Goal: Find specific page/section: Find specific page/section

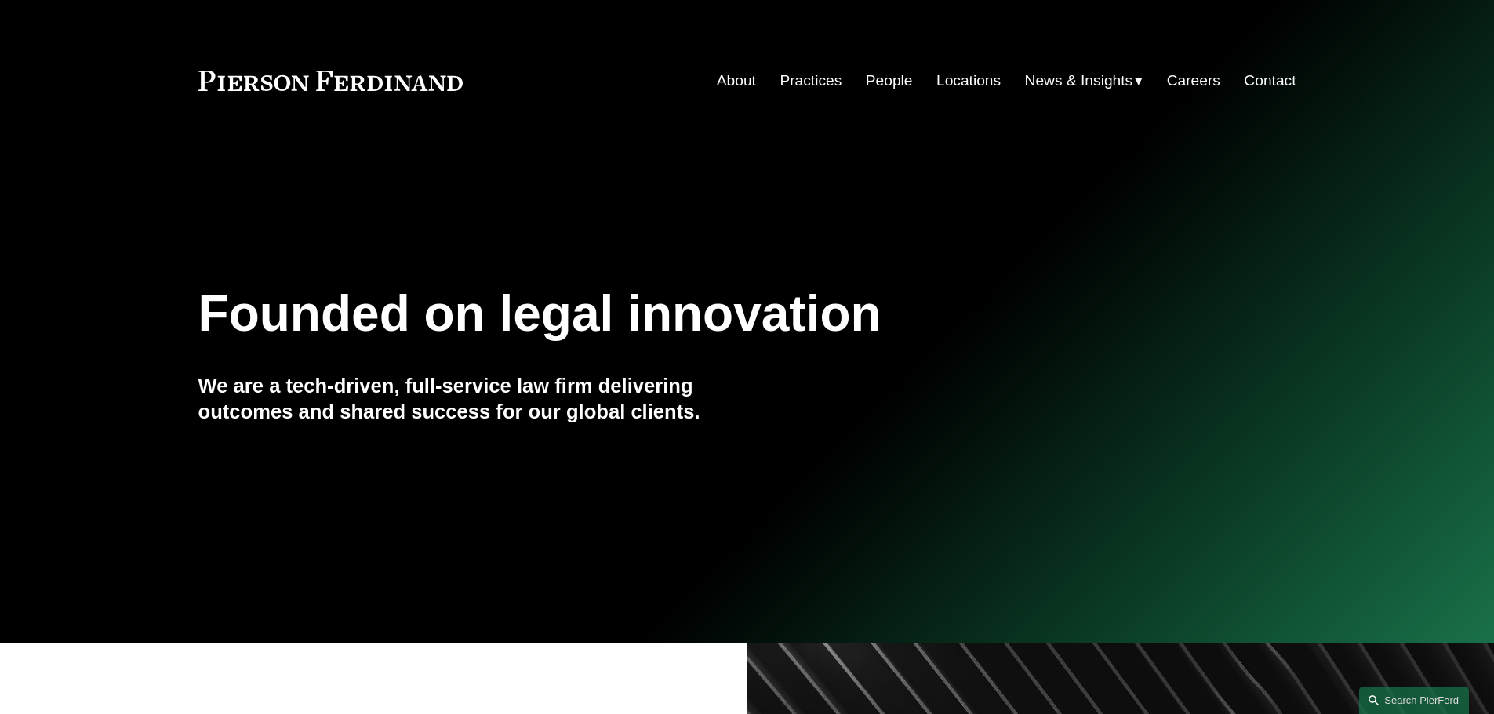
click at [877, 85] on link "People" at bounding box center [889, 81] width 47 height 30
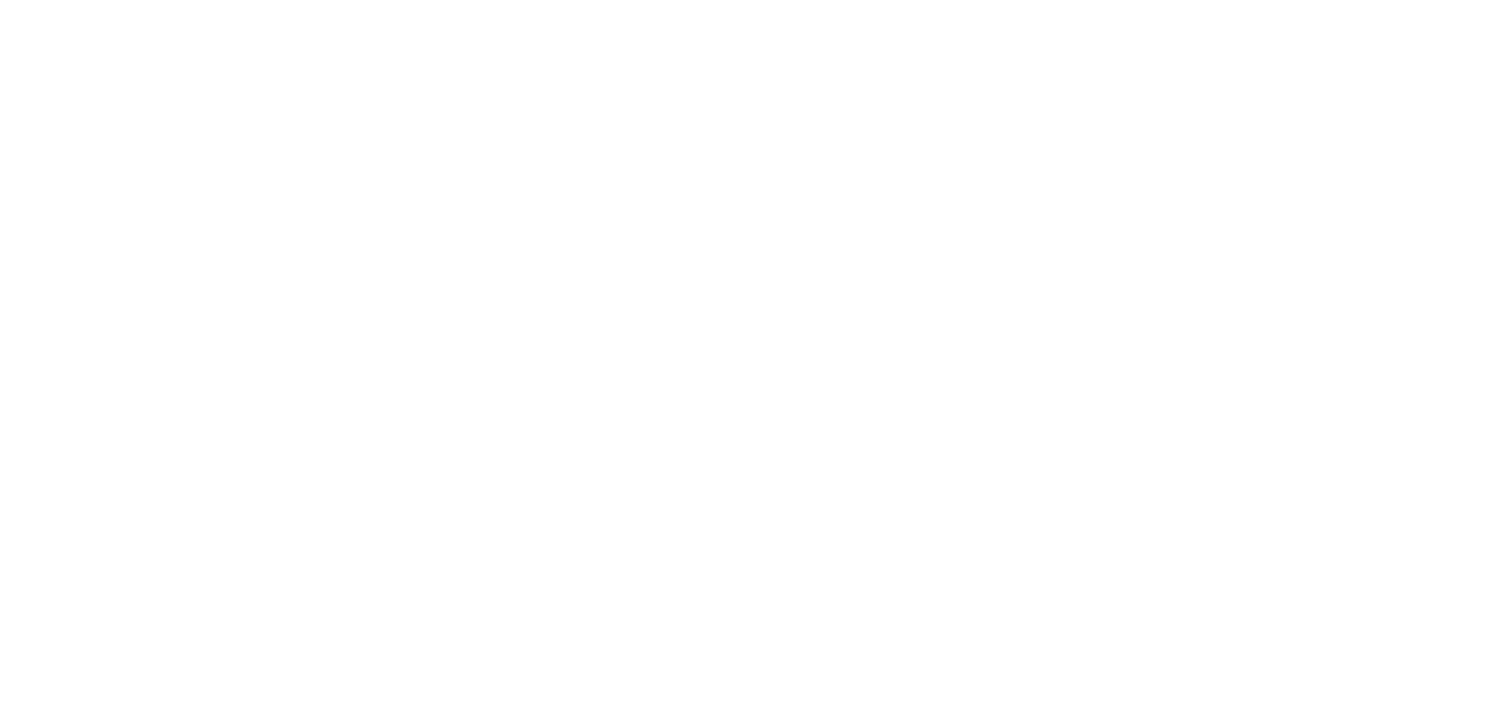
click at [0, 0] on html at bounding box center [0, 0] width 0 height 0
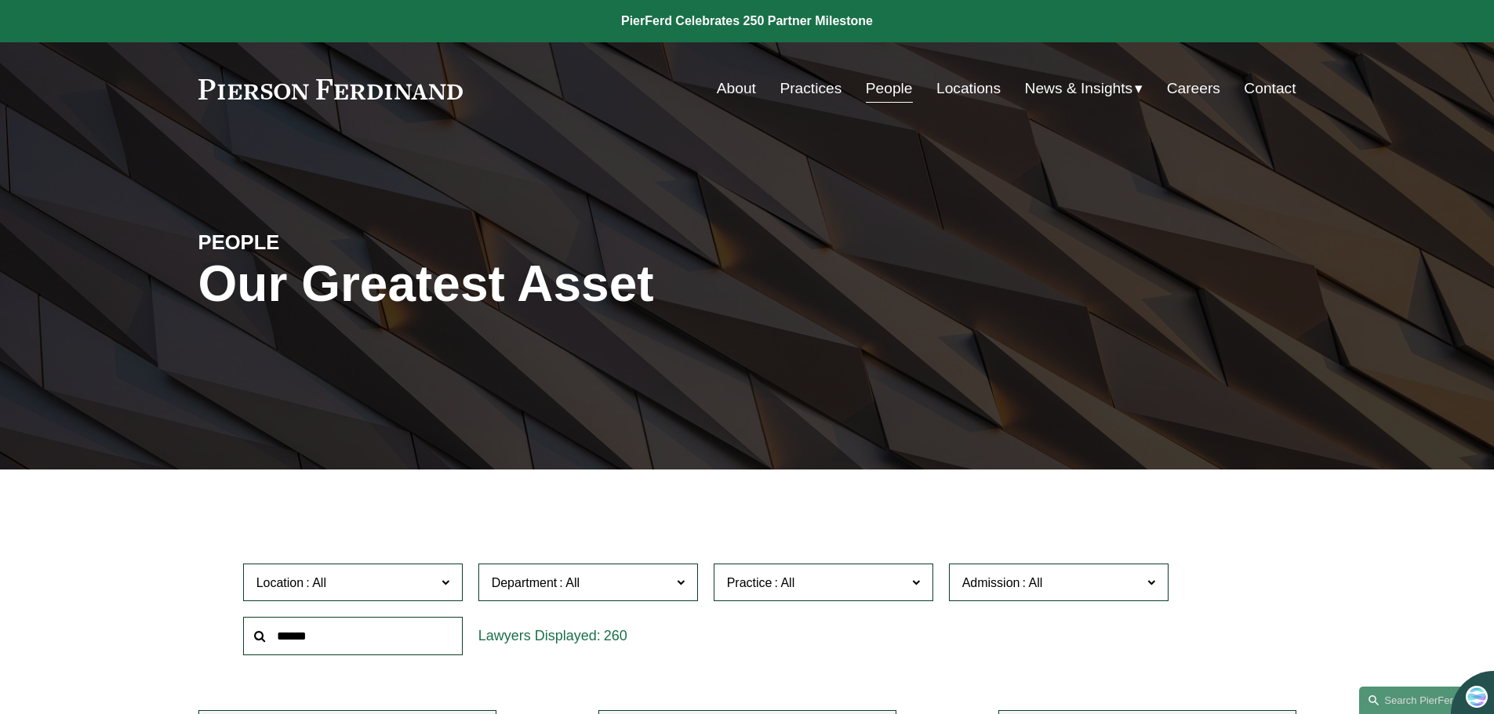
click at [362, 637] on input "text" at bounding box center [353, 636] width 220 height 38
drag, startPoint x: 287, startPoint y: 635, endPoint x: 56, endPoint y: 643, distance: 230.6
click at [57, 643] on div "Filter Location All Atlanta Austin Boston Charlotte Chicago Cincinnati Clevelan…" at bounding box center [747, 625] width 1494 height 262
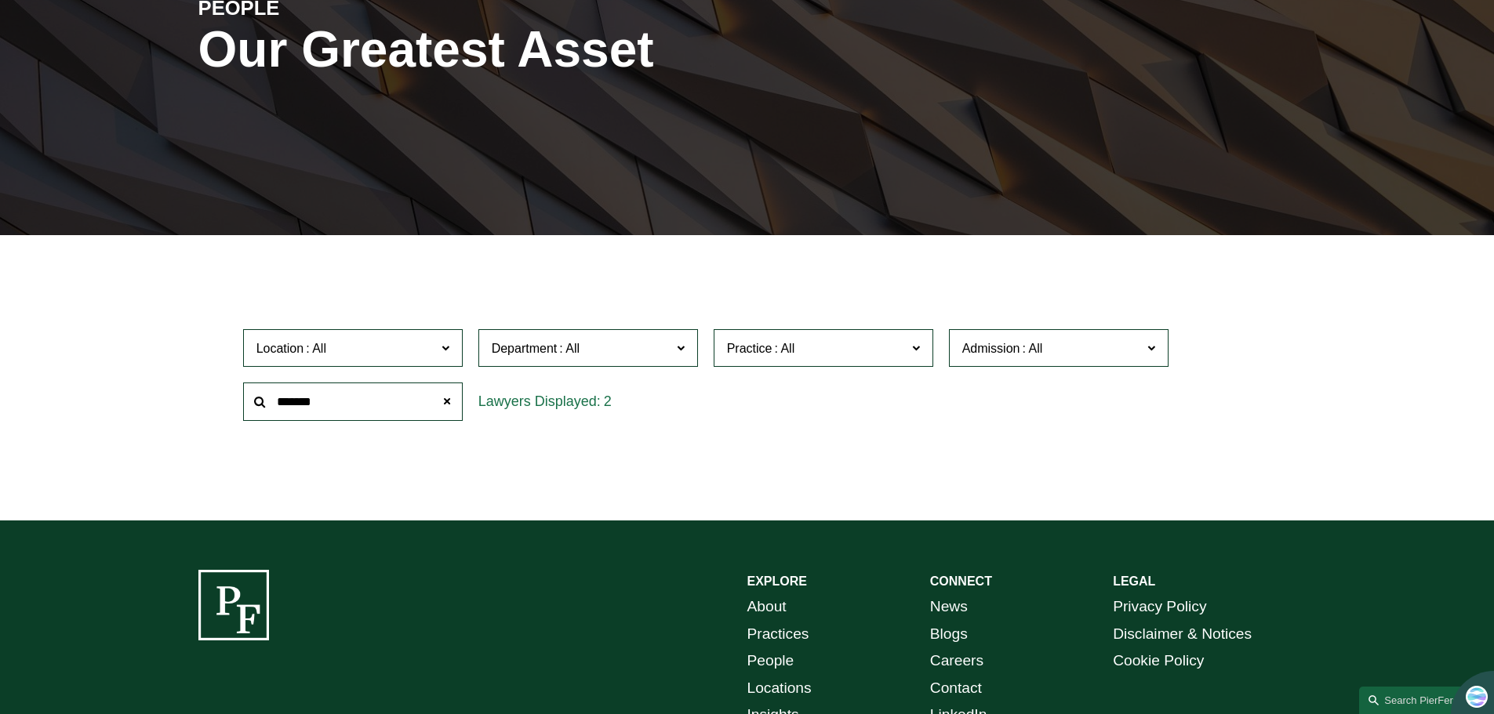
scroll to position [235, 0]
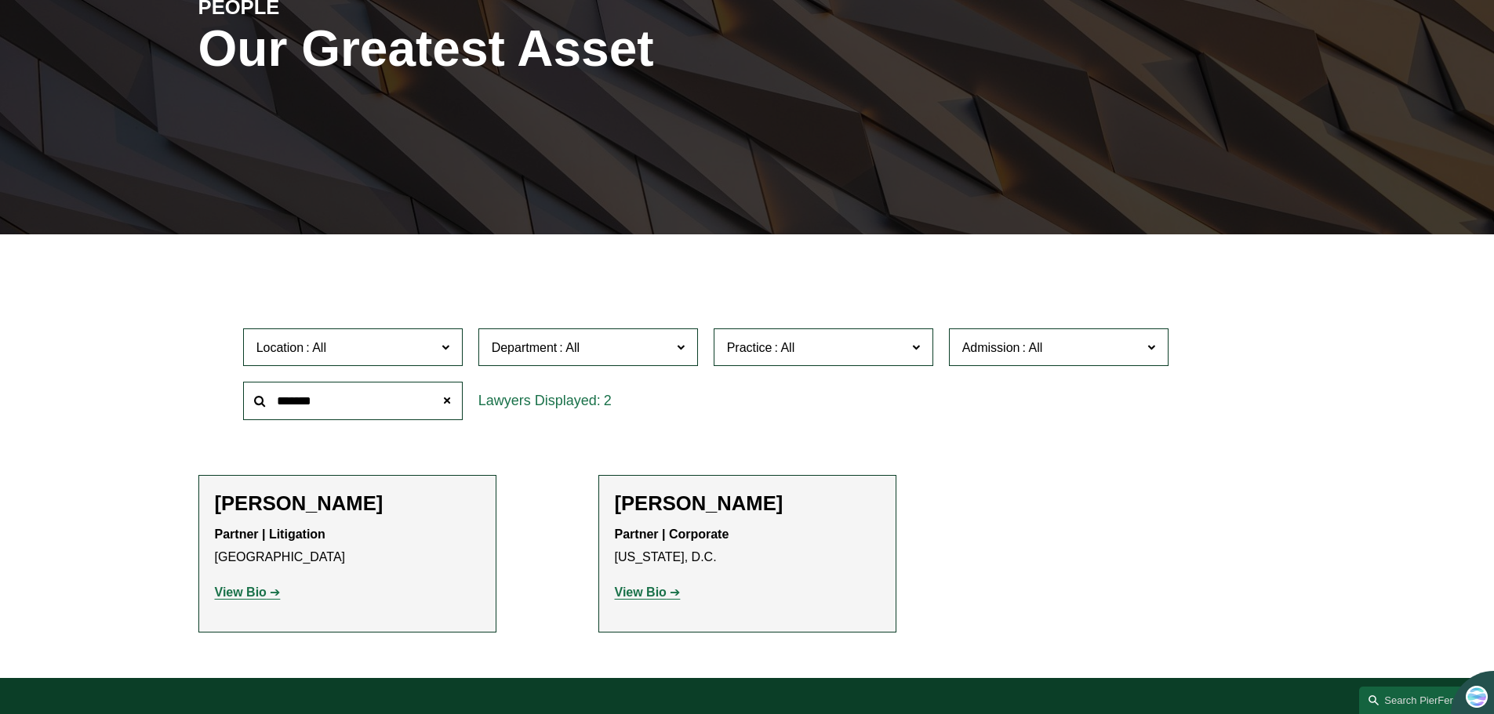
type input "*******"
click at [709, 510] on h2 "[PERSON_NAME]" at bounding box center [747, 504] width 265 height 24
click at [665, 594] on strong "View Bio" at bounding box center [641, 592] width 52 height 13
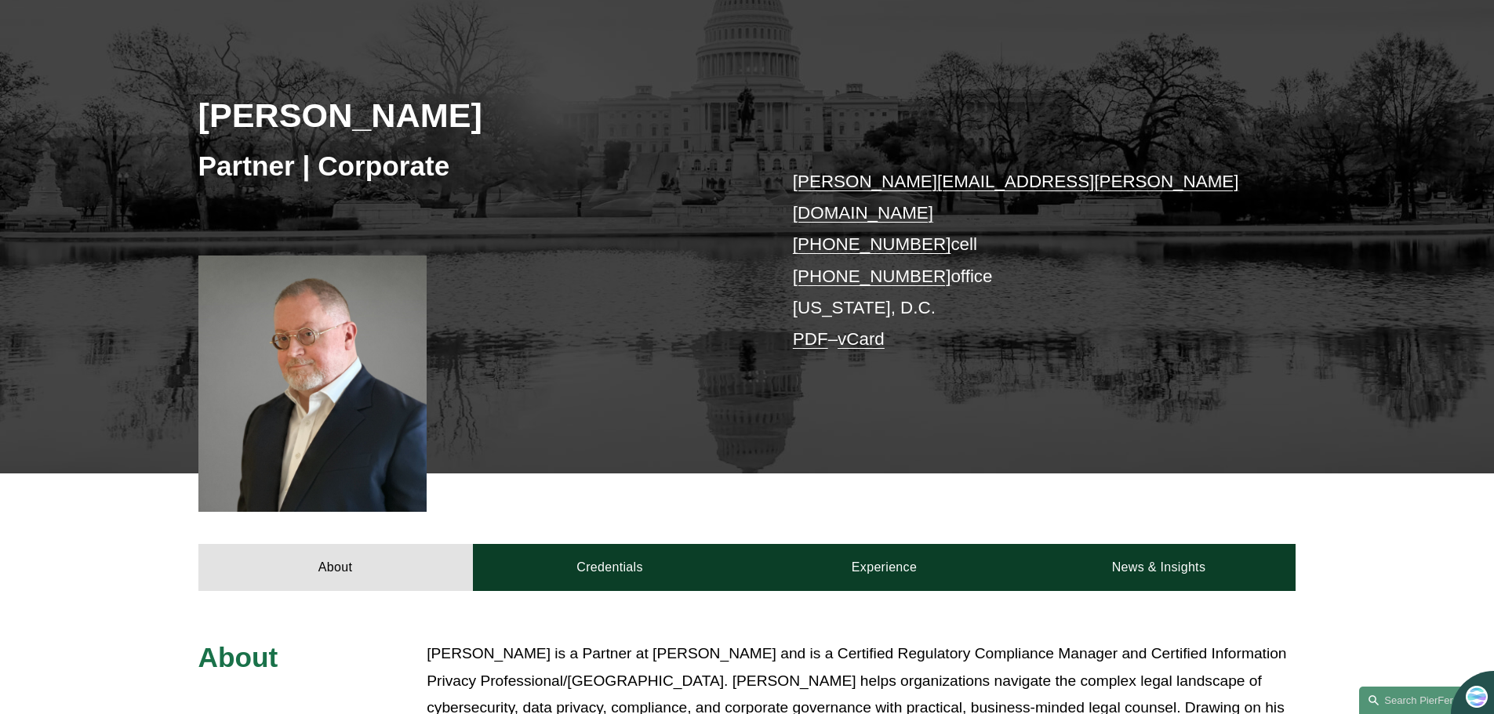
scroll to position [235, 0]
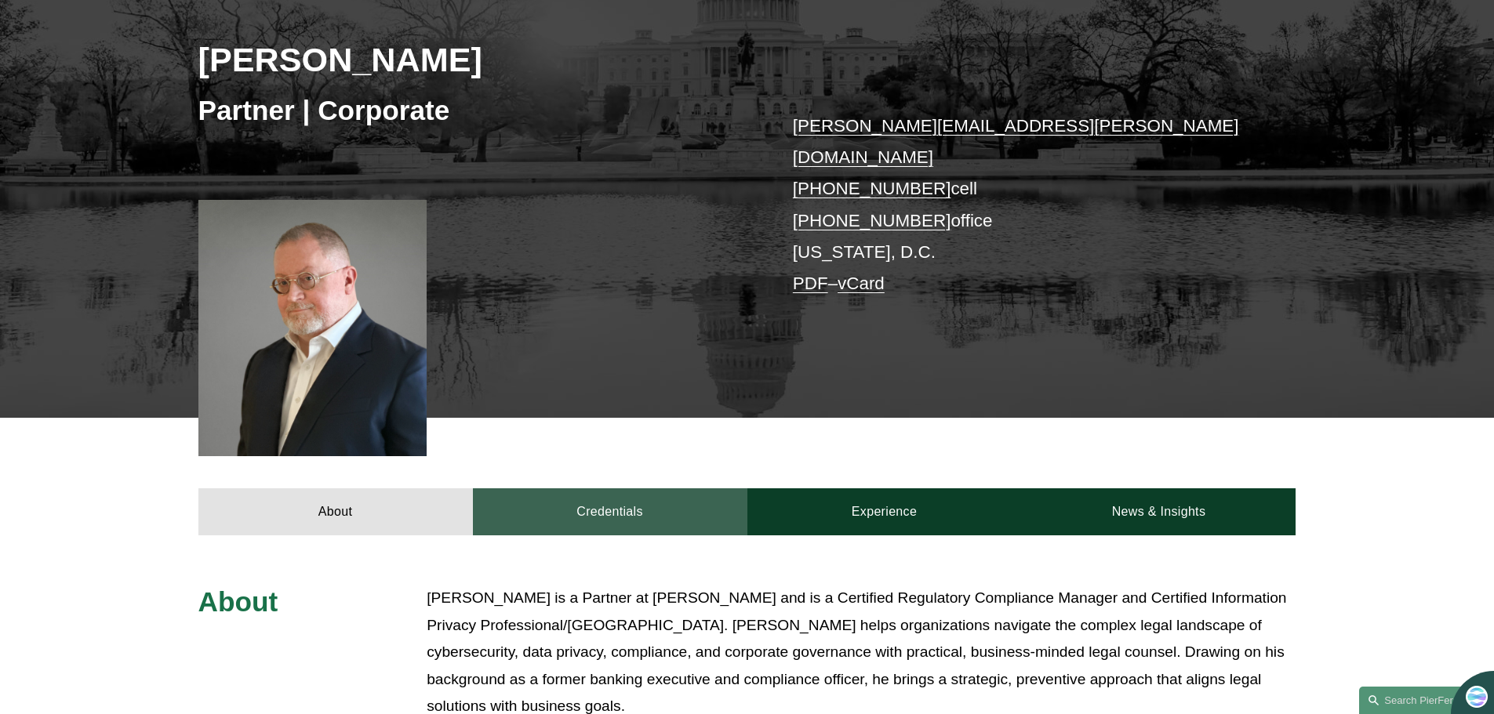
click at [619, 488] on link "Credentials" at bounding box center [610, 511] width 274 height 47
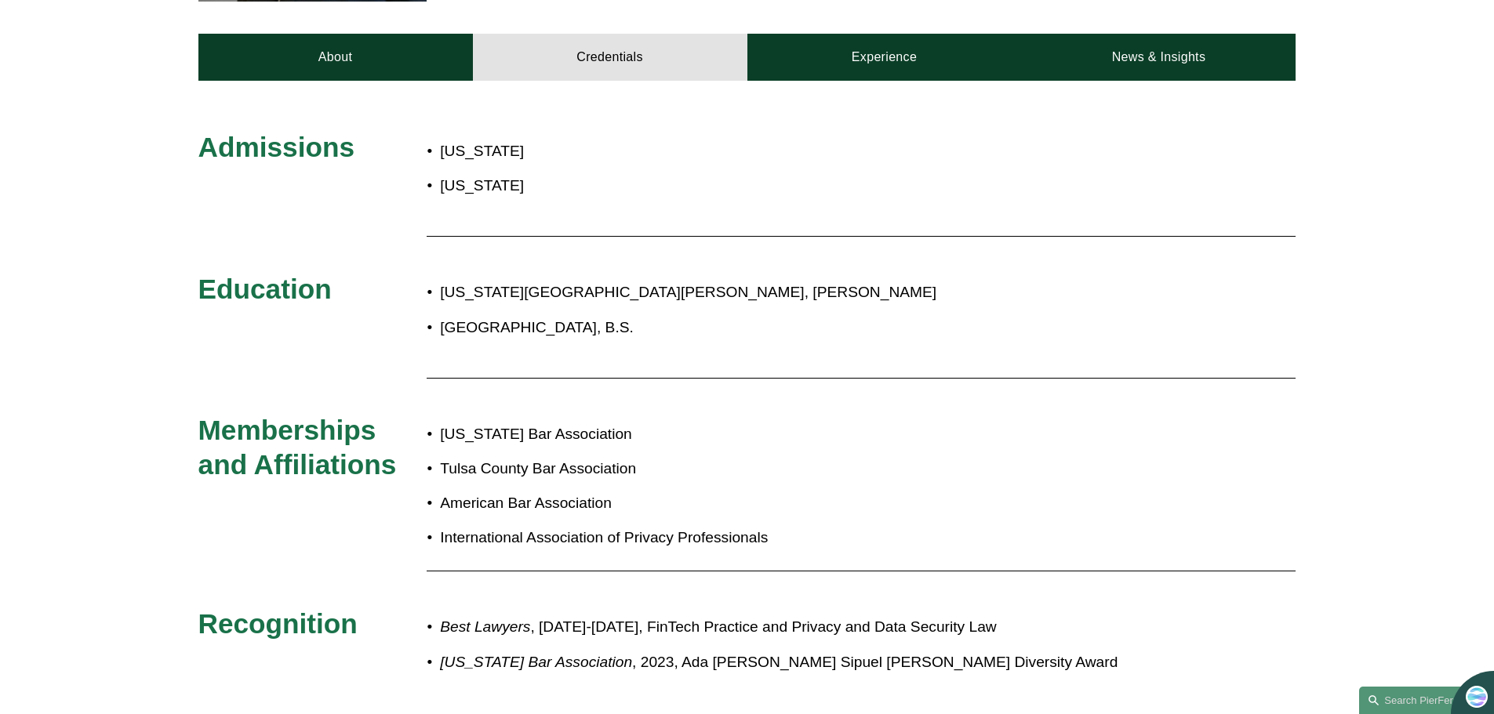
scroll to position [392, 0]
